Goal: Use online tool/utility: Utilize a website feature to perform a specific function

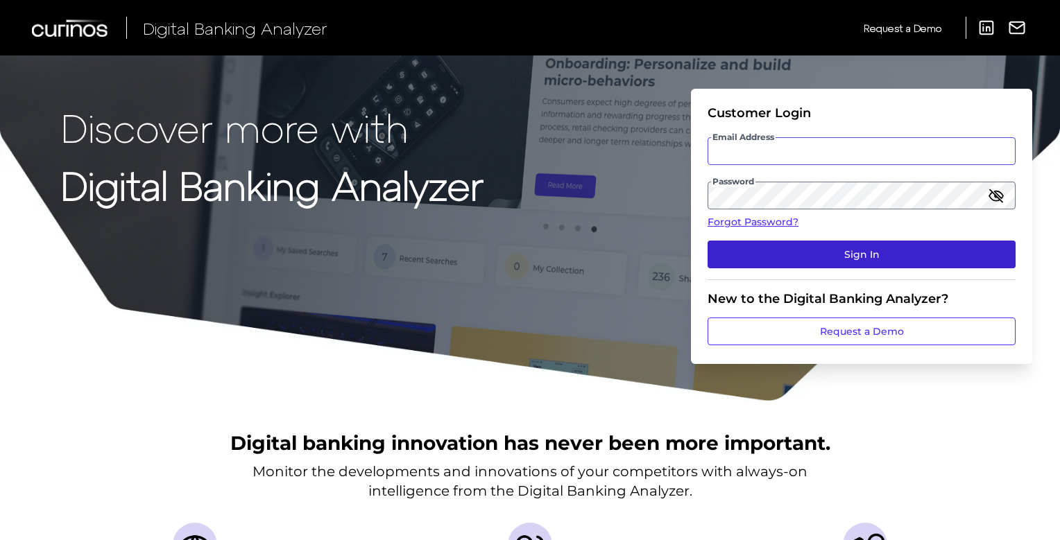
type input "[PERSON_NAME][EMAIL_ADDRESS][PERSON_NAME][DOMAIN_NAME]"
click at [862, 252] on button "Sign In" at bounding box center [862, 255] width 308 height 28
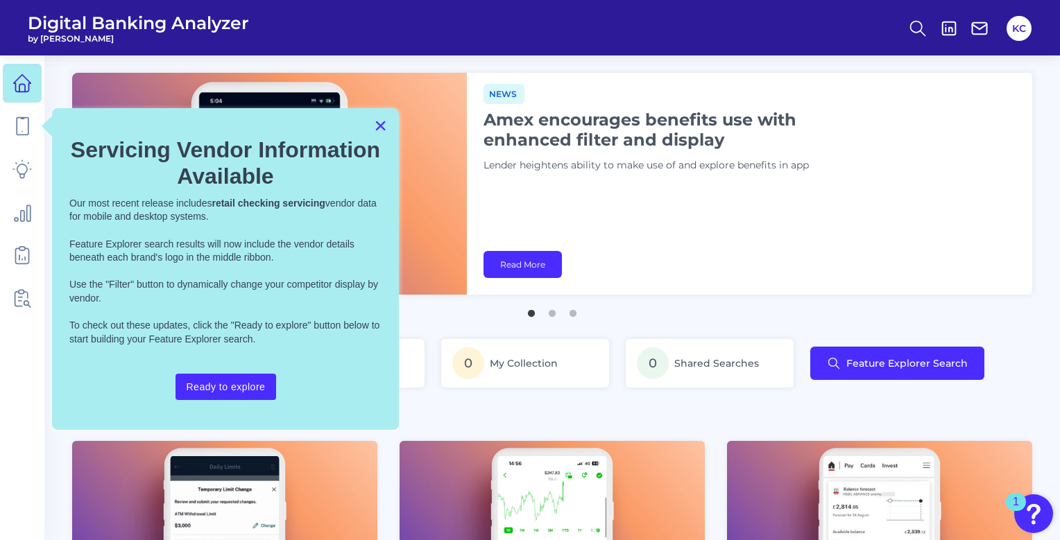
click at [380, 128] on button "×" at bounding box center [380, 125] width 13 height 22
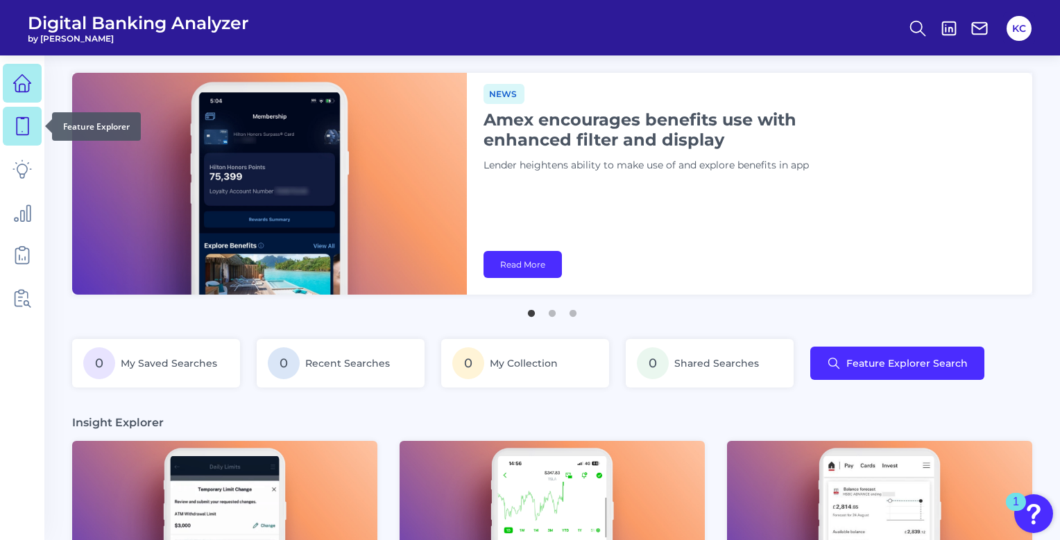
click at [28, 132] on icon at bounding box center [21, 126] width 19 height 19
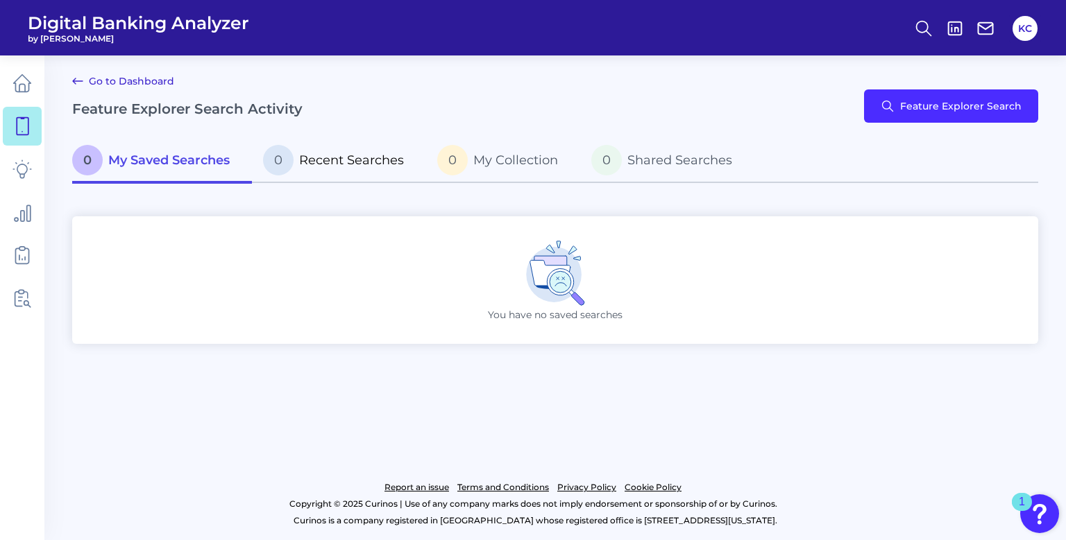
click at [358, 168] on p "0 Recent Searches" at bounding box center [333, 160] width 141 height 31
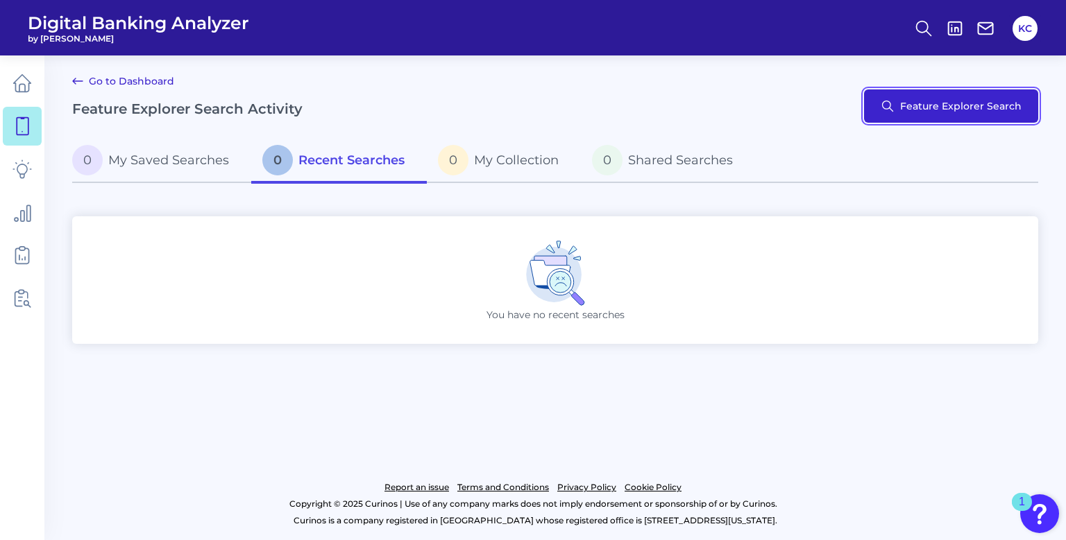
click at [914, 114] on button "Feature Explorer Search" at bounding box center [951, 106] width 174 height 33
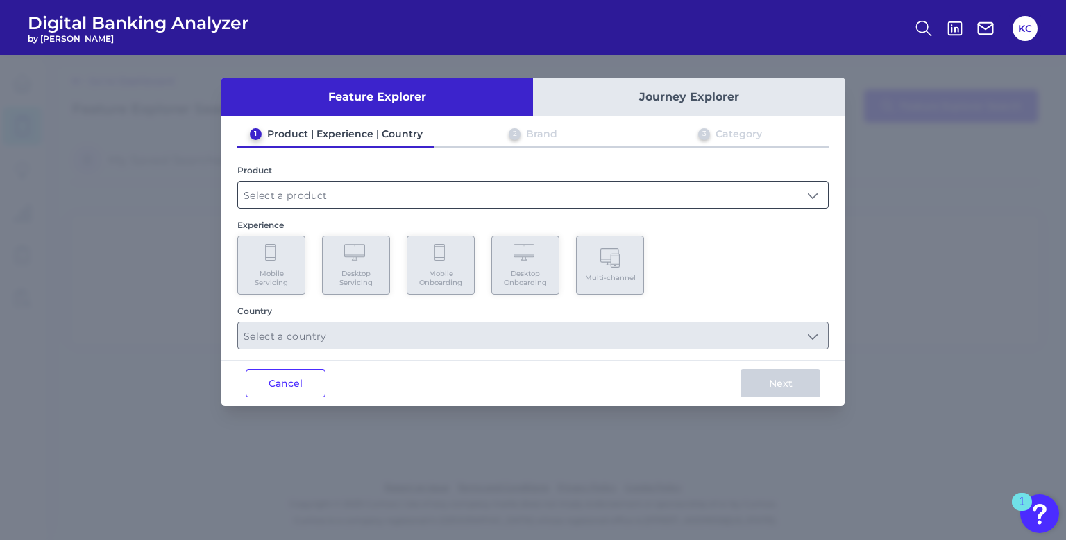
click at [810, 191] on input "text" at bounding box center [533, 195] width 590 height 26
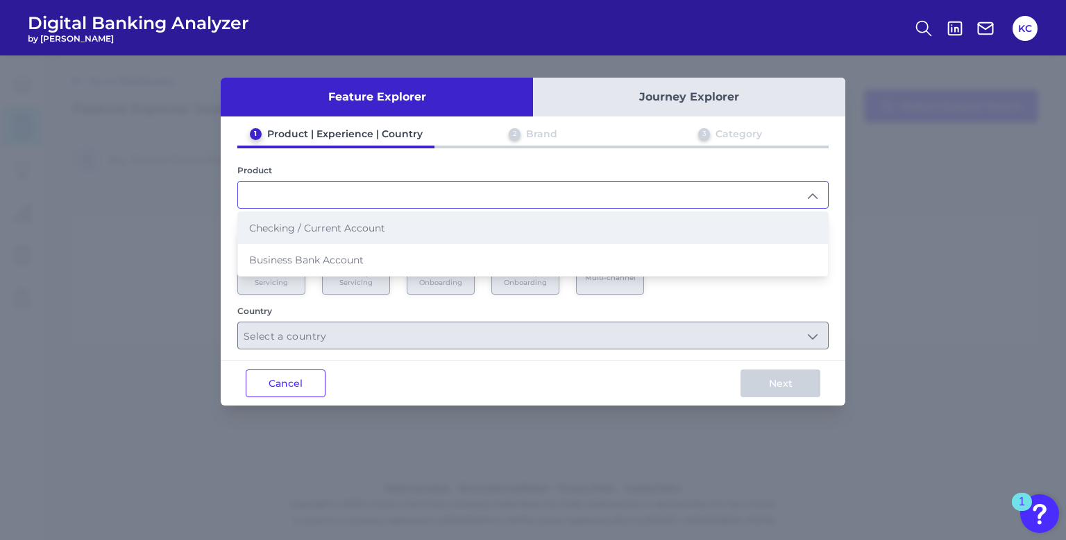
click at [367, 226] on span "Checking / Current Account" at bounding box center [317, 228] width 136 height 12
type input "Checking / Current Account"
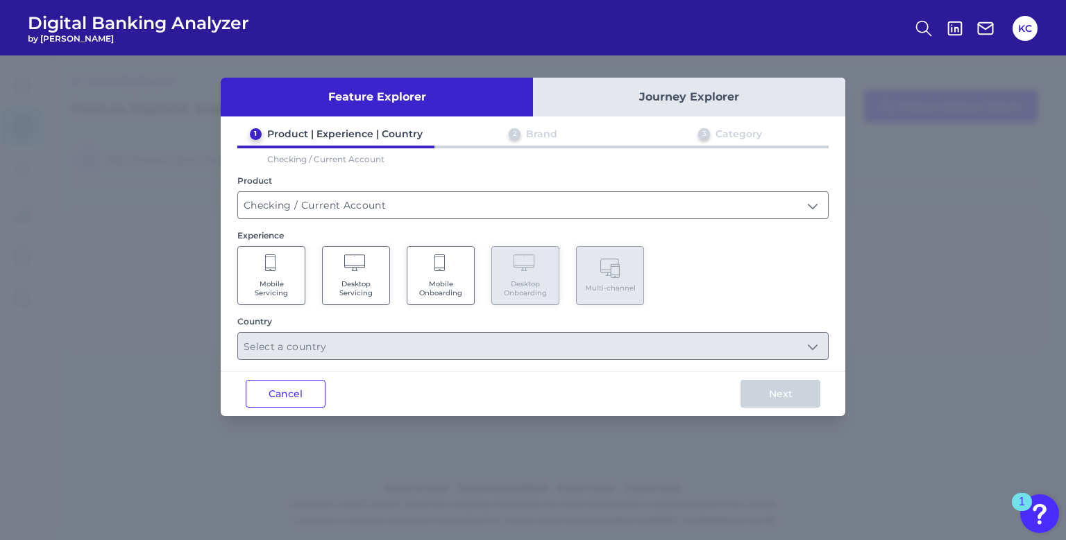
click at [450, 282] on span "Mobile Onboarding" at bounding box center [440, 289] width 53 height 18
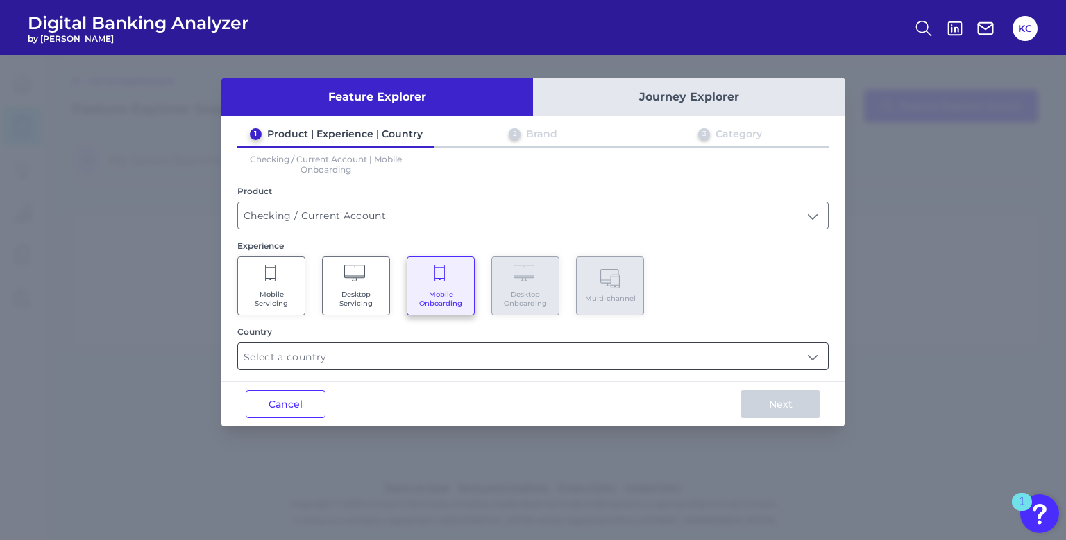
click at [814, 357] on input "text" at bounding box center [533, 356] width 590 height 26
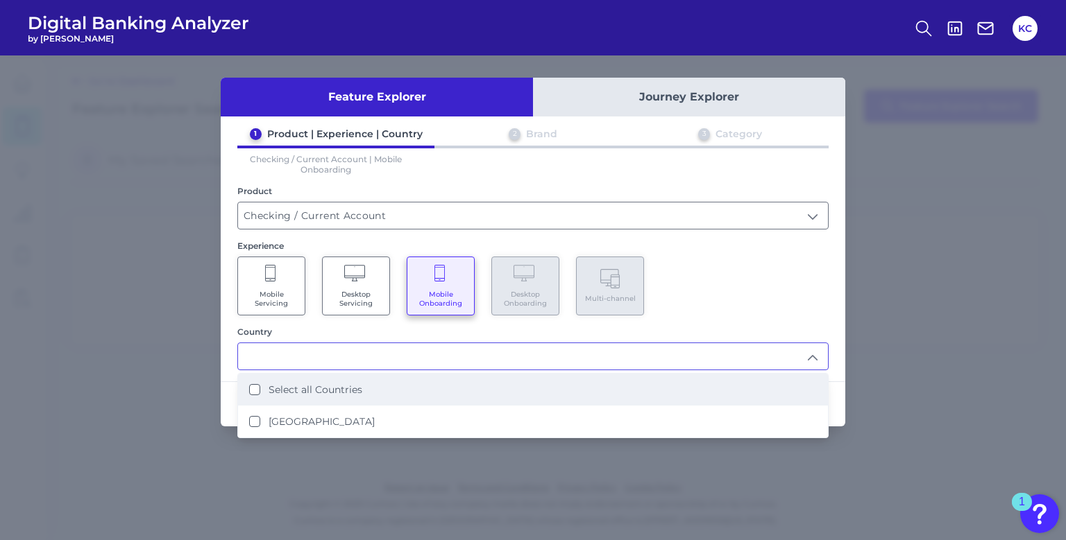
click at [259, 386] on Countries "Select all Countries" at bounding box center [254, 389] width 11 height 11
type input "Select all Countries"
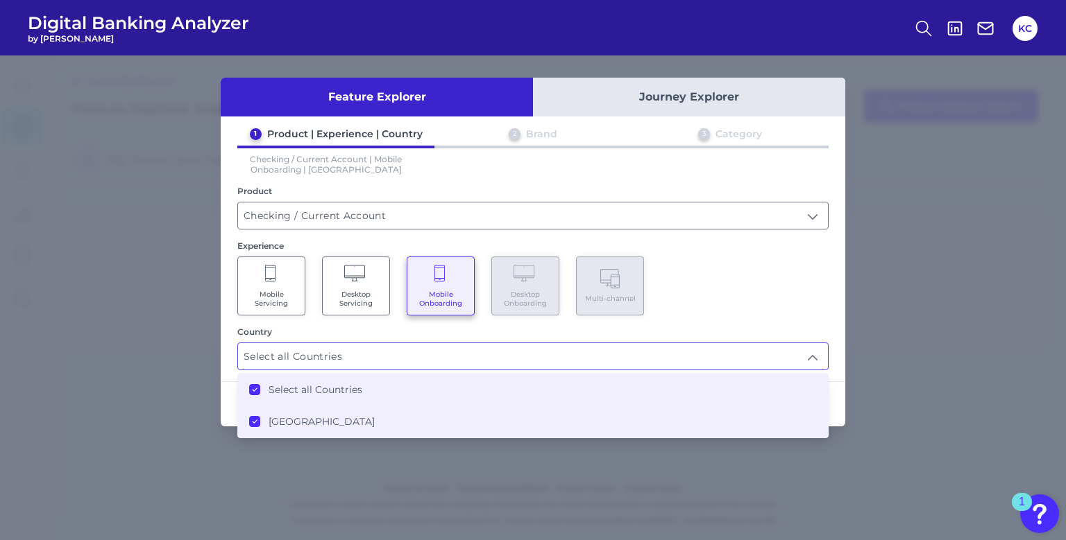
click at [750, 301] on div "Mobile Servicing Desktop Servicing Mobile Onboarding Desktop Onboarding Multi-c…" at bounding box center [532, 286] width 591 height 59
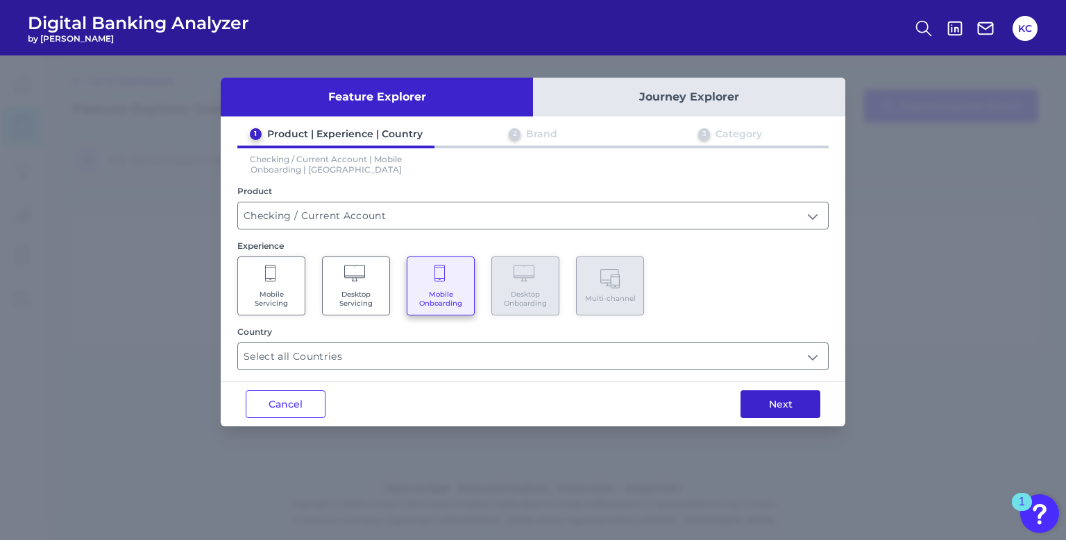
click at [777, 402] on button "Next" at bounding box center [780, 405] width 80 height 28
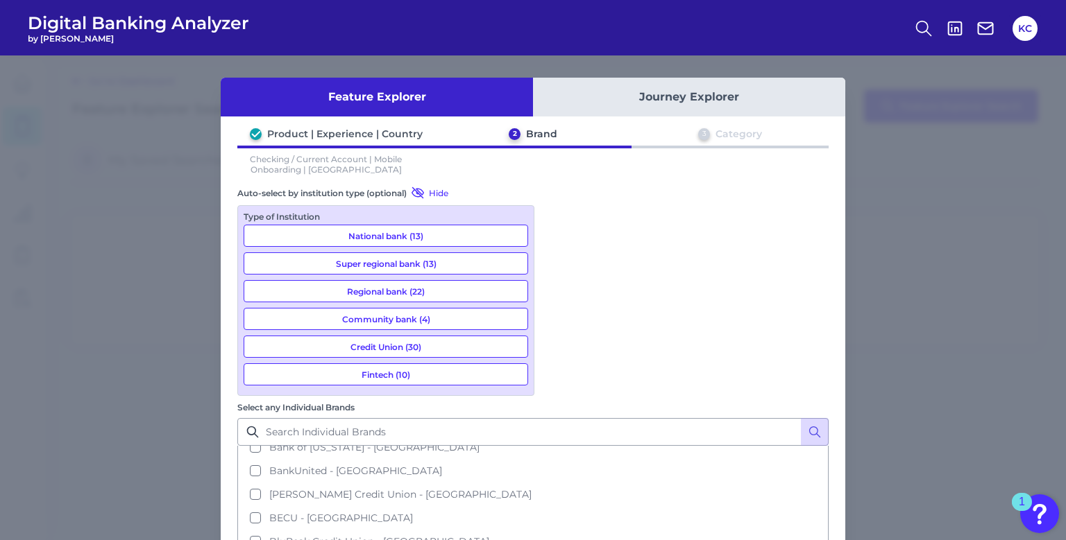
scroll to position [249, 0]
click at [383, 371] on button "Fintech (10)" at bounding box center [386, 375] width 284 height 22
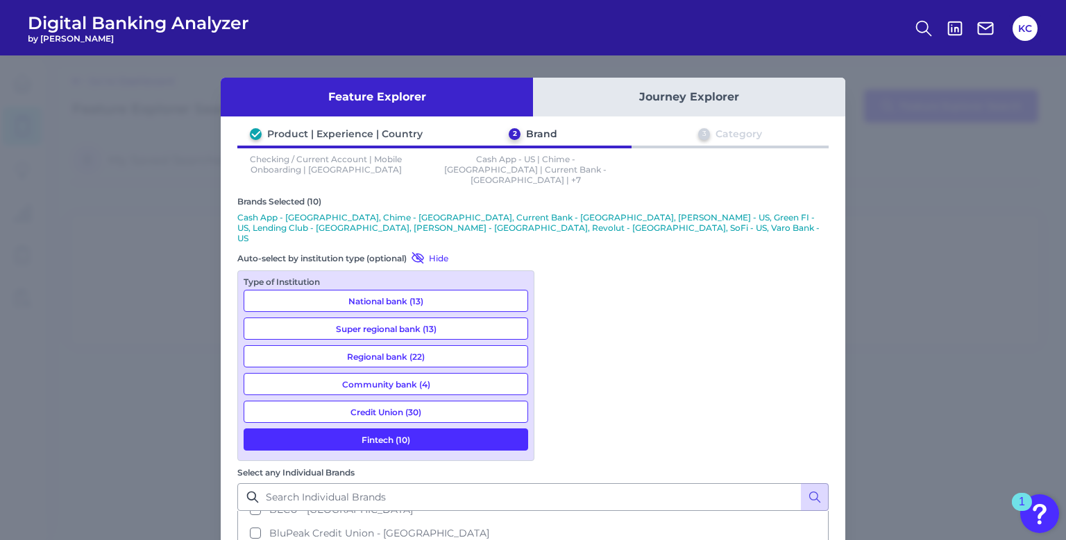
scroll to position [427, 0]
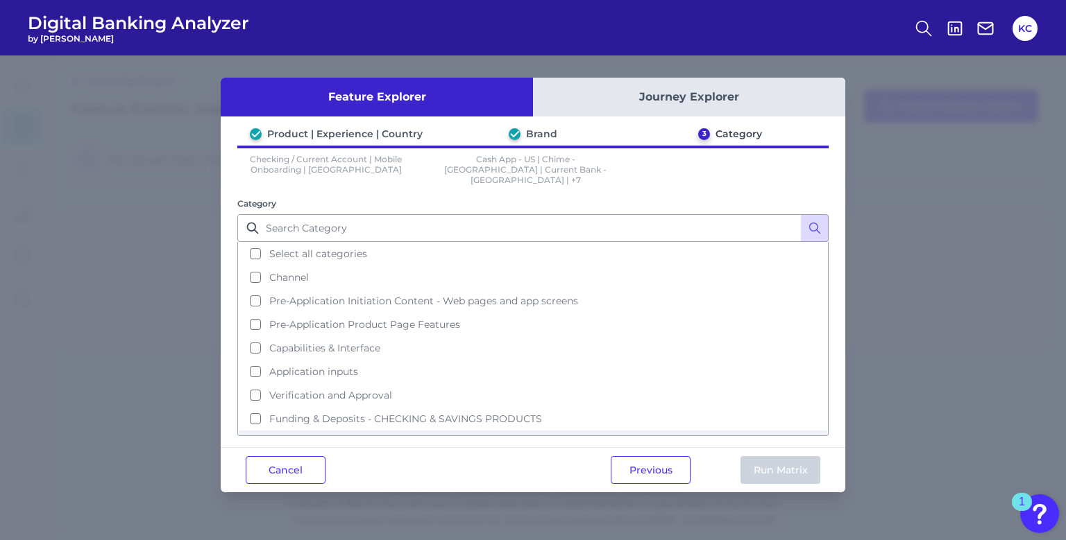
scroll to position [0, 0]
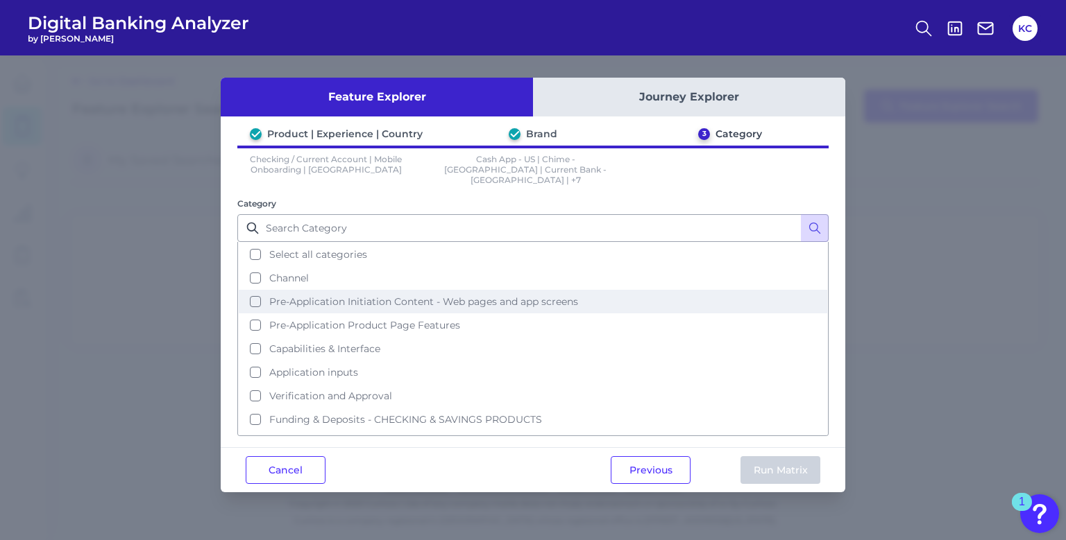
click at [250, 291] on button "Pre-Application Initiation Content - Web pages and app screens" at bounding box center [533, 302] width 588 height 24
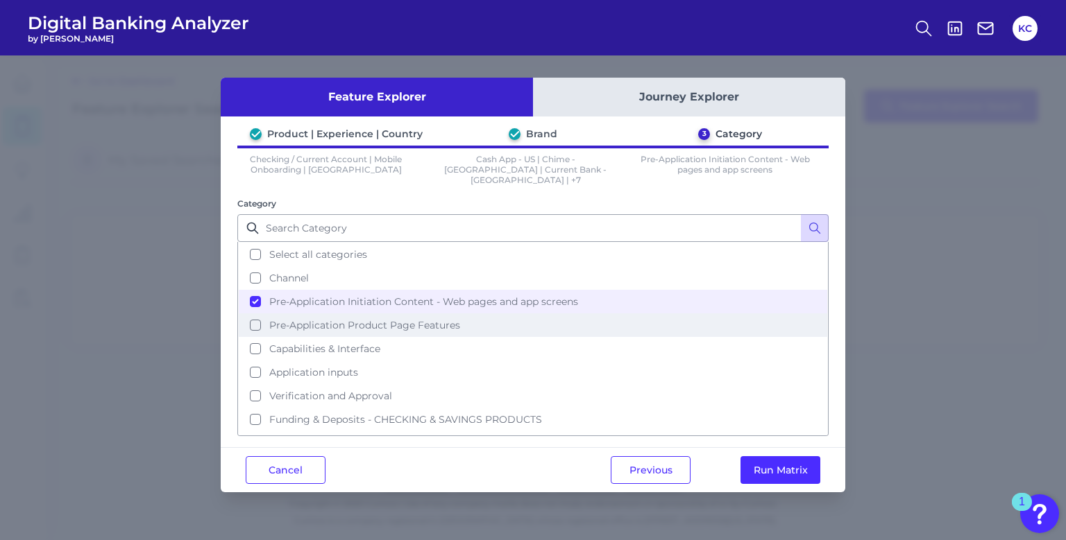
click at [249, 314] on button "Pre-Application Product Page Features" at bounding box center [533, 326] width 588 height 24
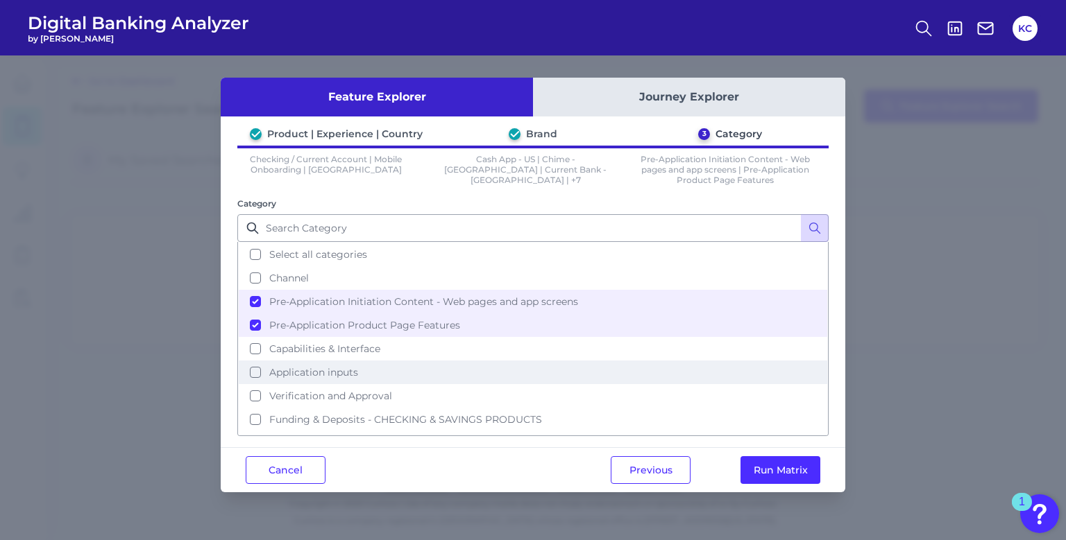
click at [256, 366] on button "Application inputs" at bounding box center [533, 373] width 588 height 24
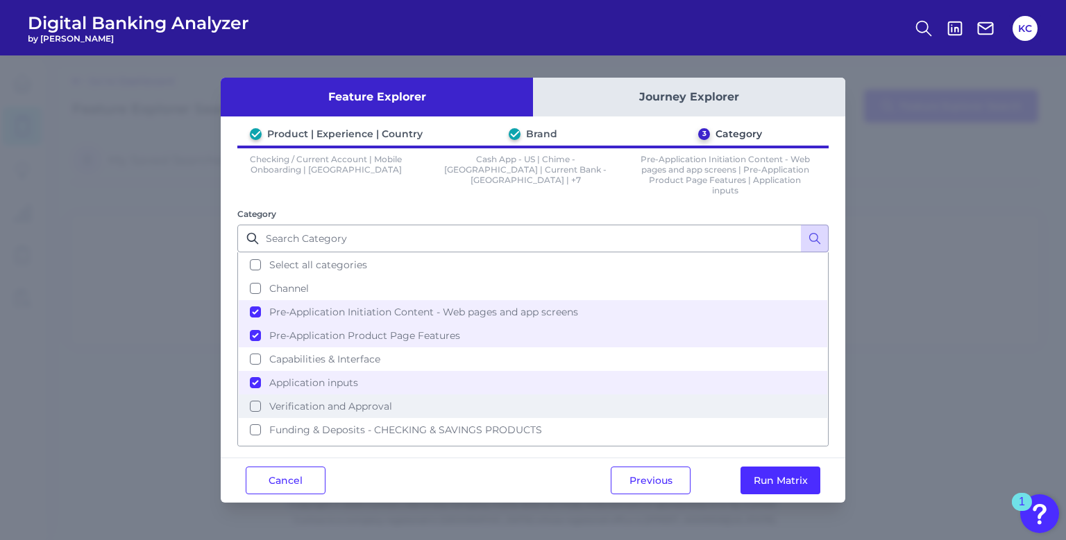
click at [255, 402] on button "Verification and Approval" at bounding box center [533, 407] width 588 height 24
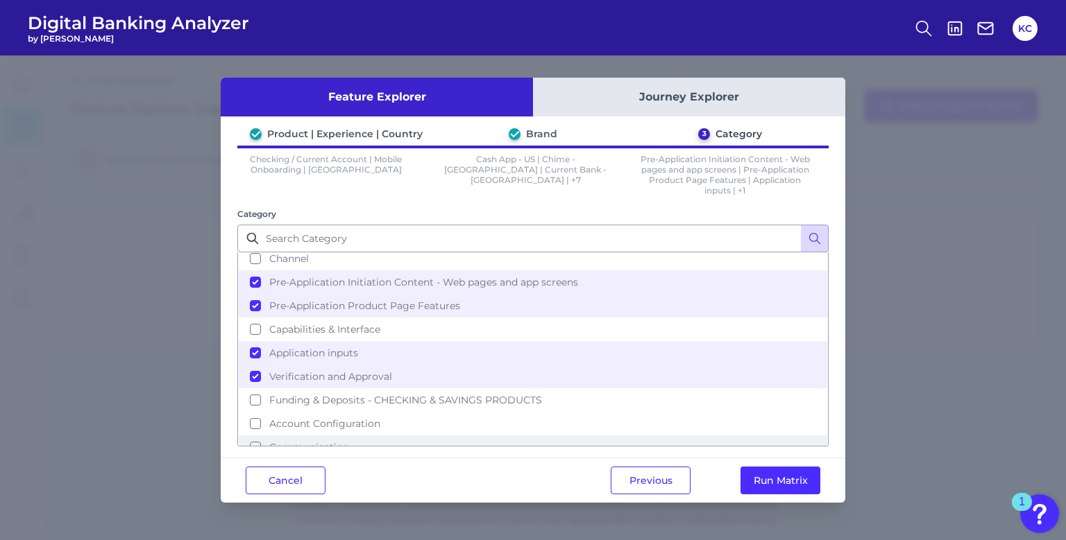
scroll to position [37, 0]
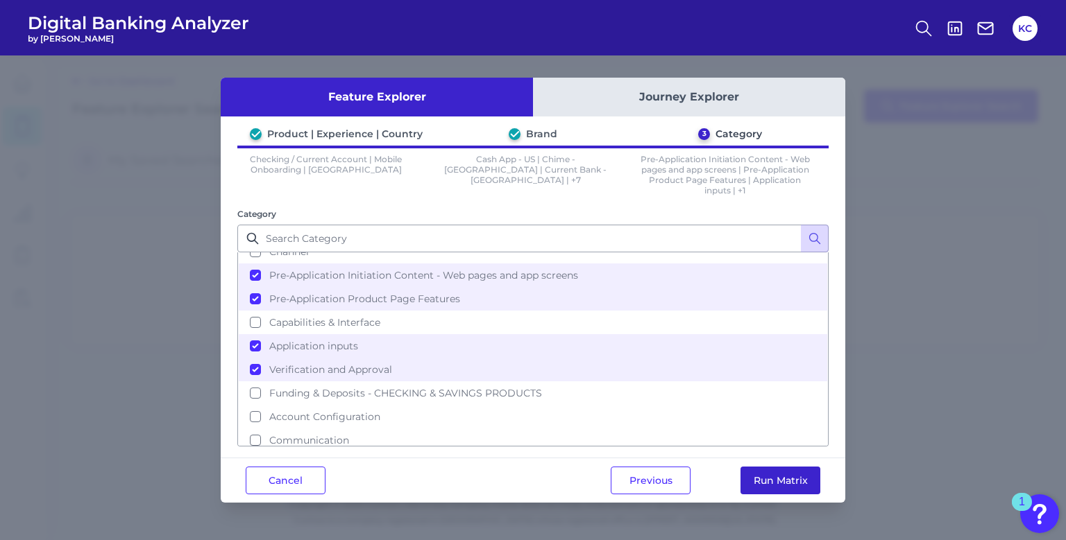
click at [789, 478] on button "Run Matrix" at bounding box center [780, 481] width 80 height 28
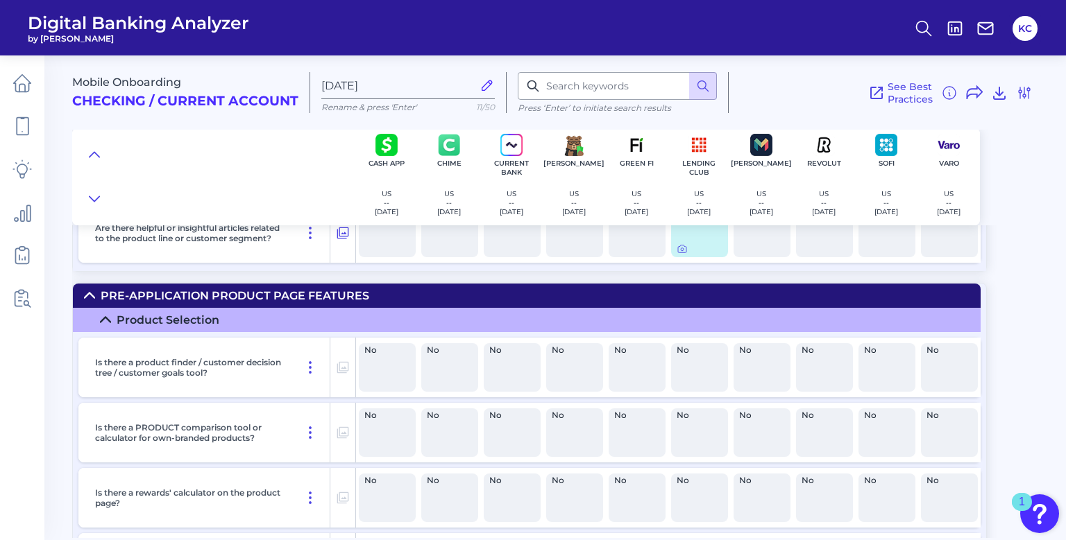
scroll to position [486, 0]
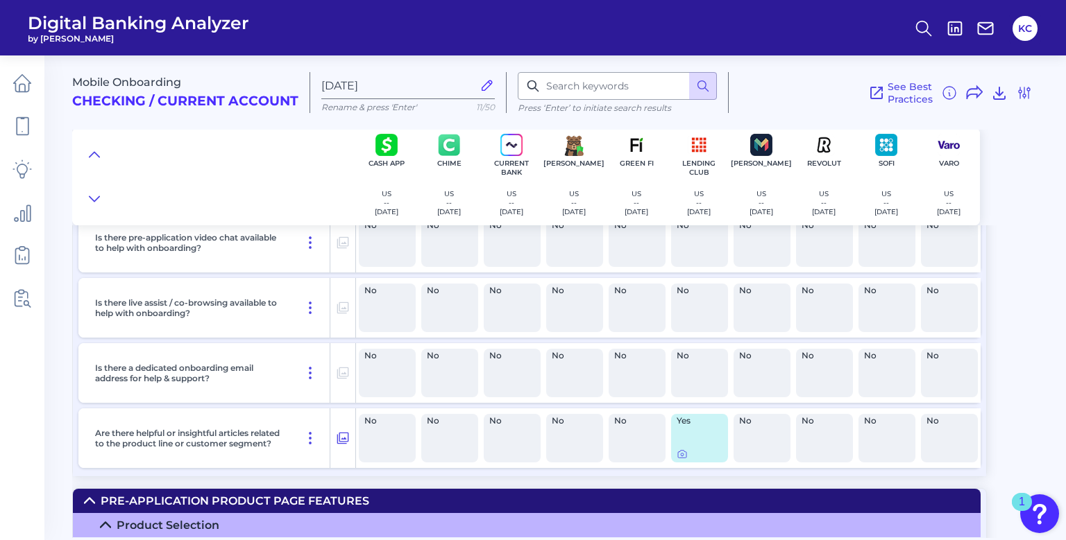
click at [692, 431] on div "Yes" at bounding box center [699, 438] width 57 height 49
click at [683, 457] on icon at bounding box center [681, 454] width 11 height 11
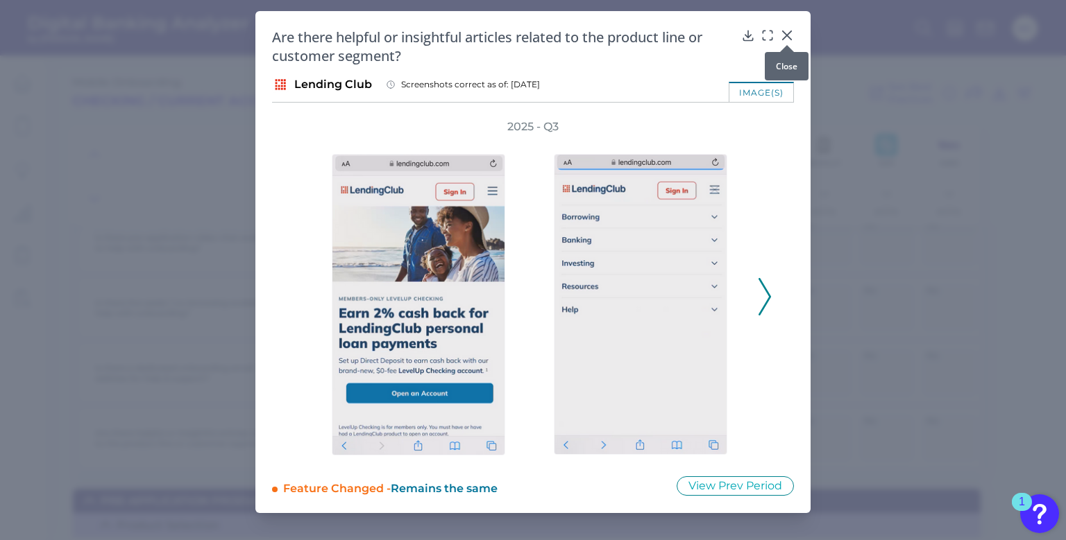
click at [791, 34] on icon at bounding box center [787, 35] width 14 height 14
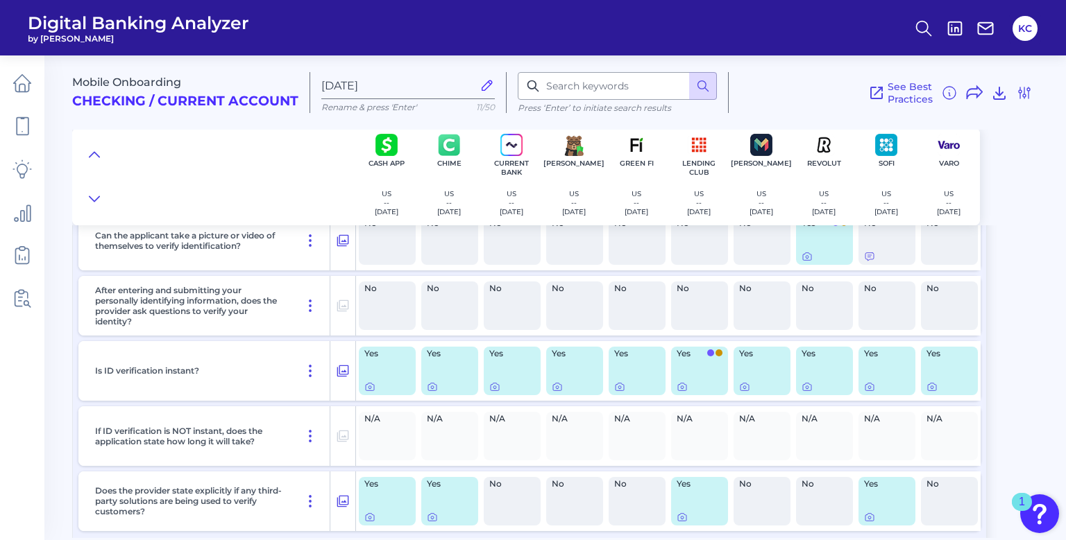
scroll to position [3690, 0]
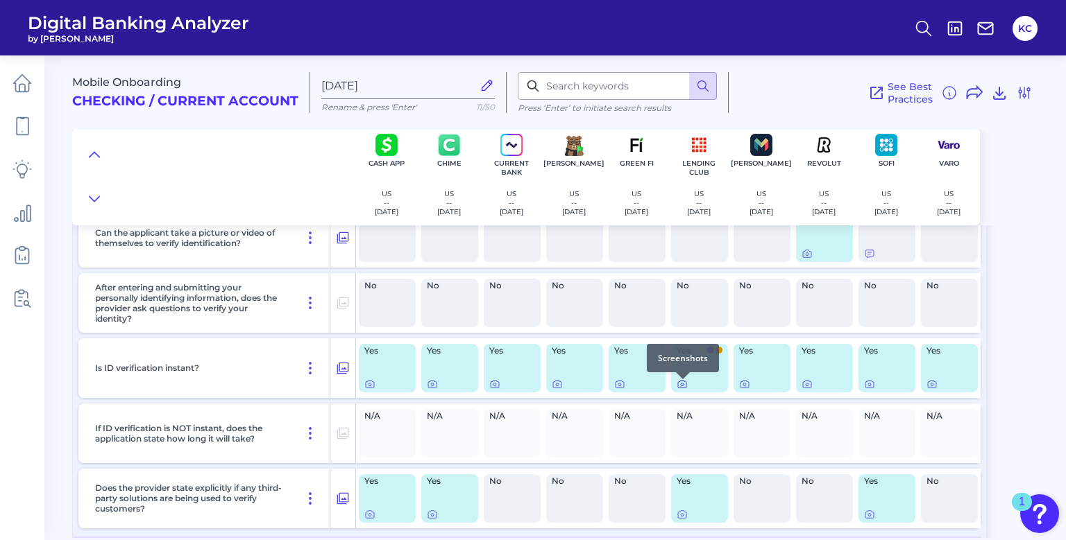
click at [685, 390] on icon at bounding box center [681, 384] width 11 height 11
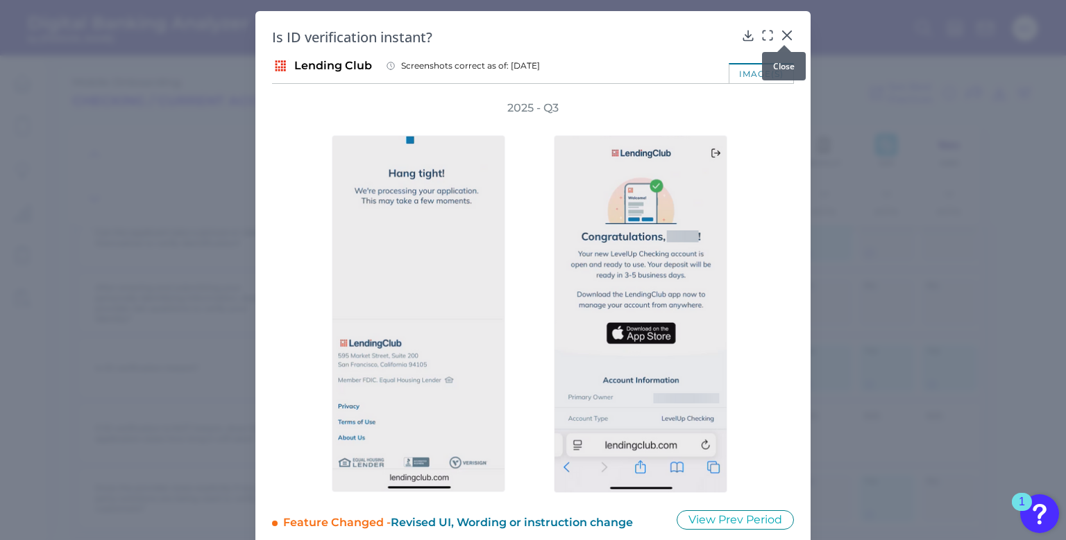
click at [784, 37] on icon at bounding box center [787, 35] width 14 height 14
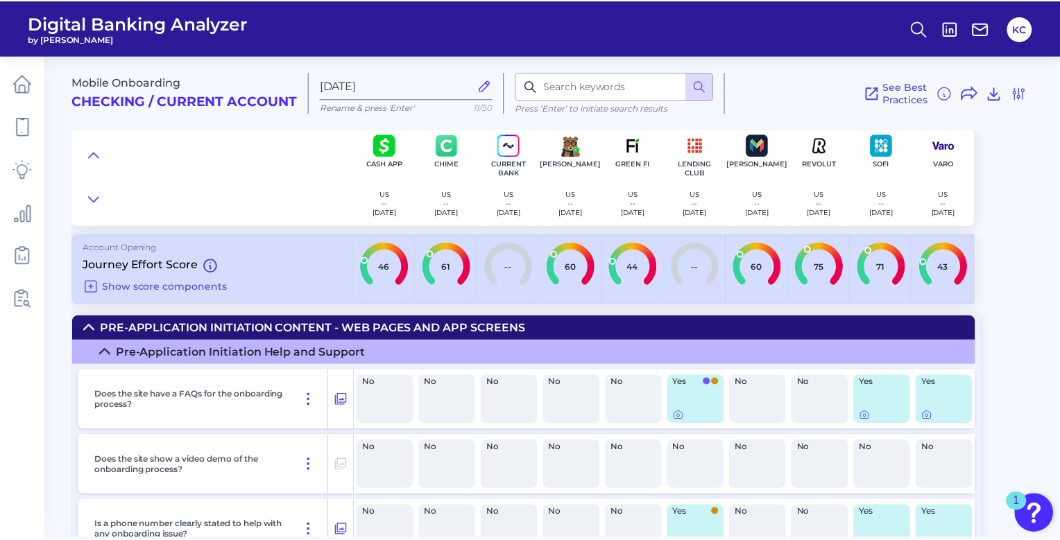
scroll to position [0, 0]
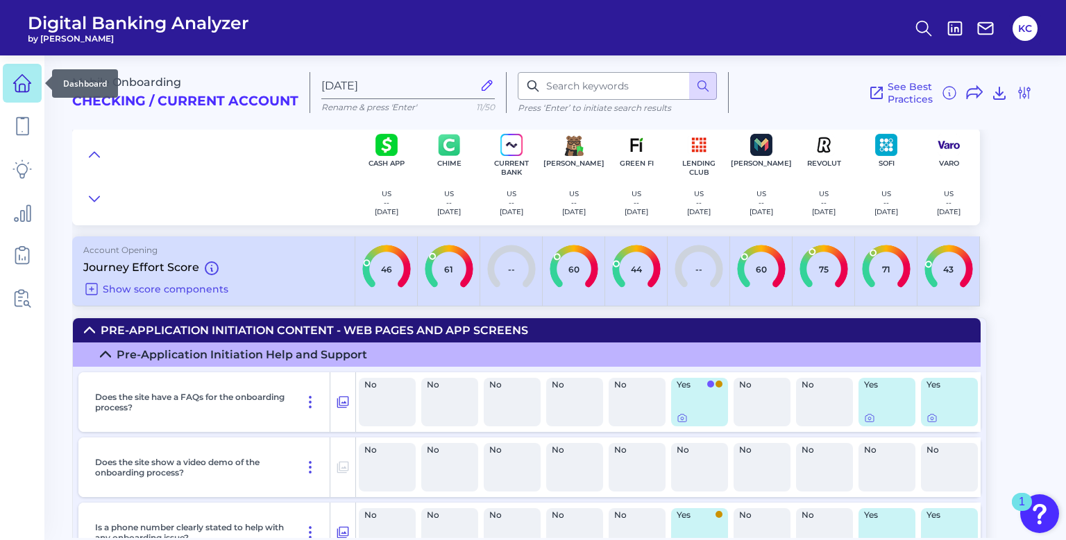
click at [24, 85] on icon at bounding box center [22, 88] width 6 height 8
